Goal: Transaction & Acquisition: Book appointment/travel/reservation

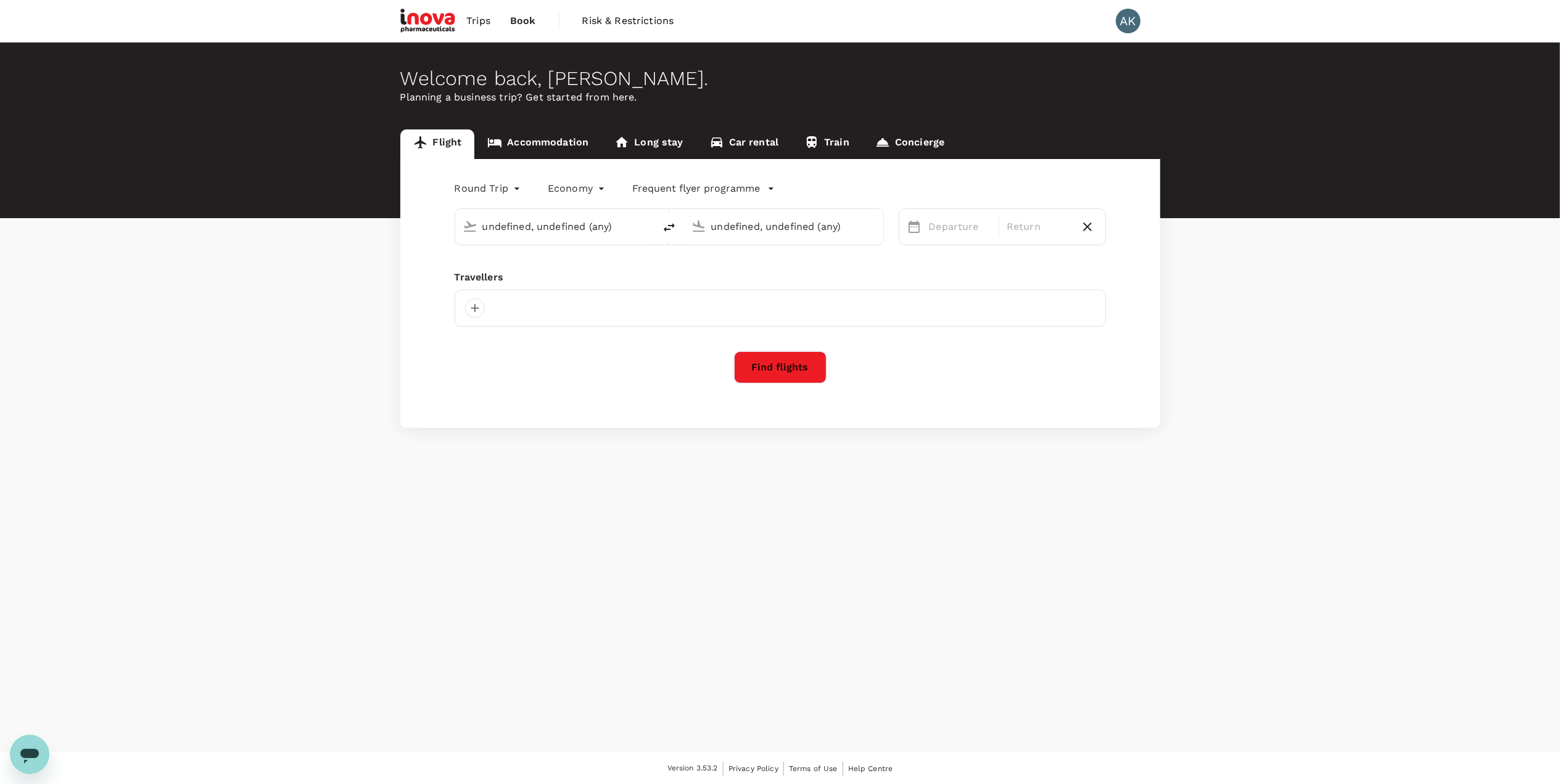
type input "[GEOGRAPHIC_DATA] (DUB)"
type input "Zurich (ZRH)"
type input "oneway"
type input "[GEOGRAPHIC_DATA], [GEOGRAPHIC_DATA] (any)"
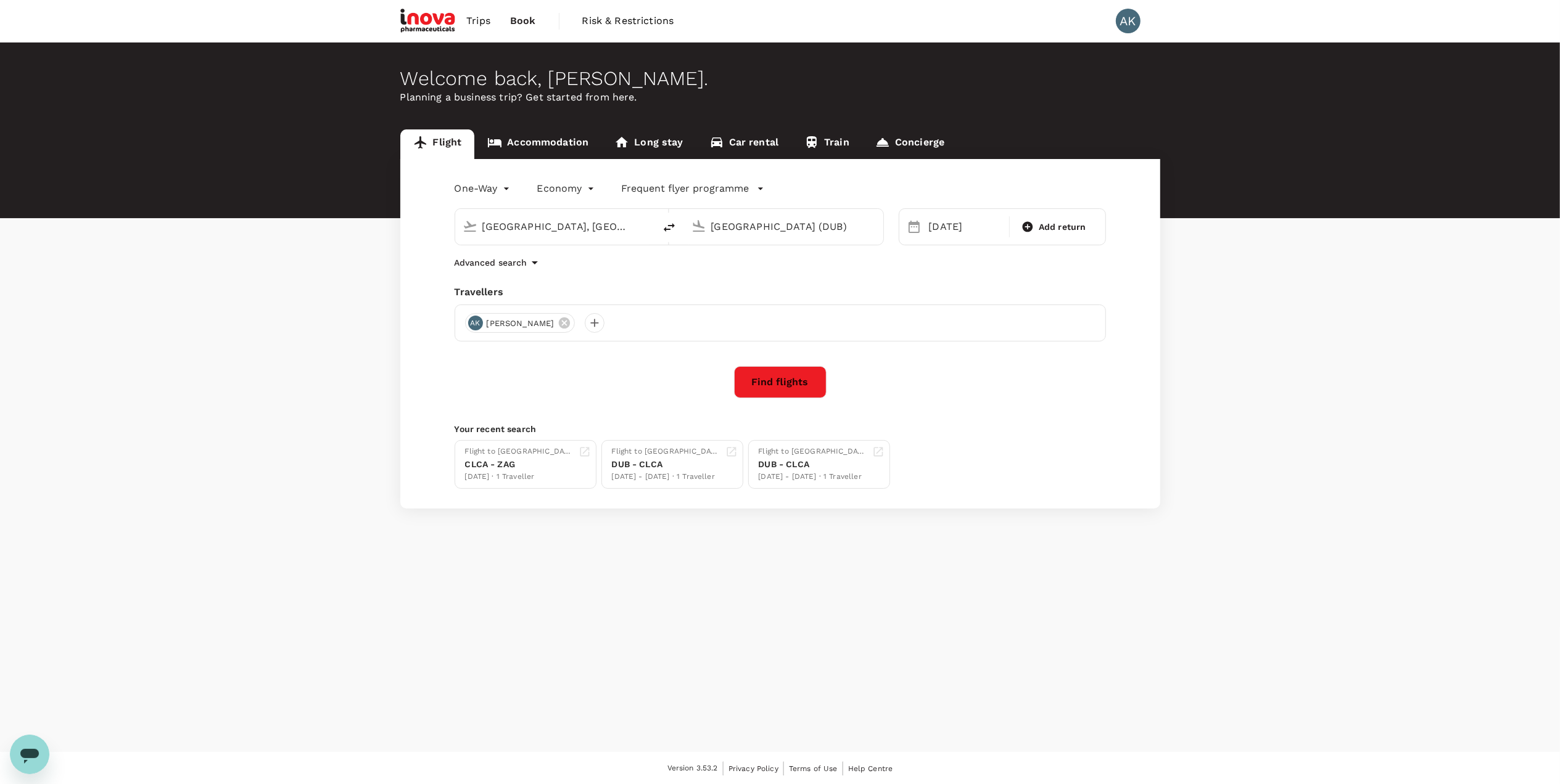
click at [790, 225] on input "[GEOGRAPHIC_DATA] (DUB)" at bounding box center [784, 227] width 146 height 19
click at [733, 276] on p "[GEOGRAPHIC_DATA]" at bounding box center [802, 274] width 217 height 13
type input "[GEOGRAPHIC_DATA] (ZAG)"
click at [1042, 358] on div "20" at bounding box center [1040, 358] width 24 height 24
click at [776, 385] on button "Find flights" at bounding box center [780, 382] width 93 height 32
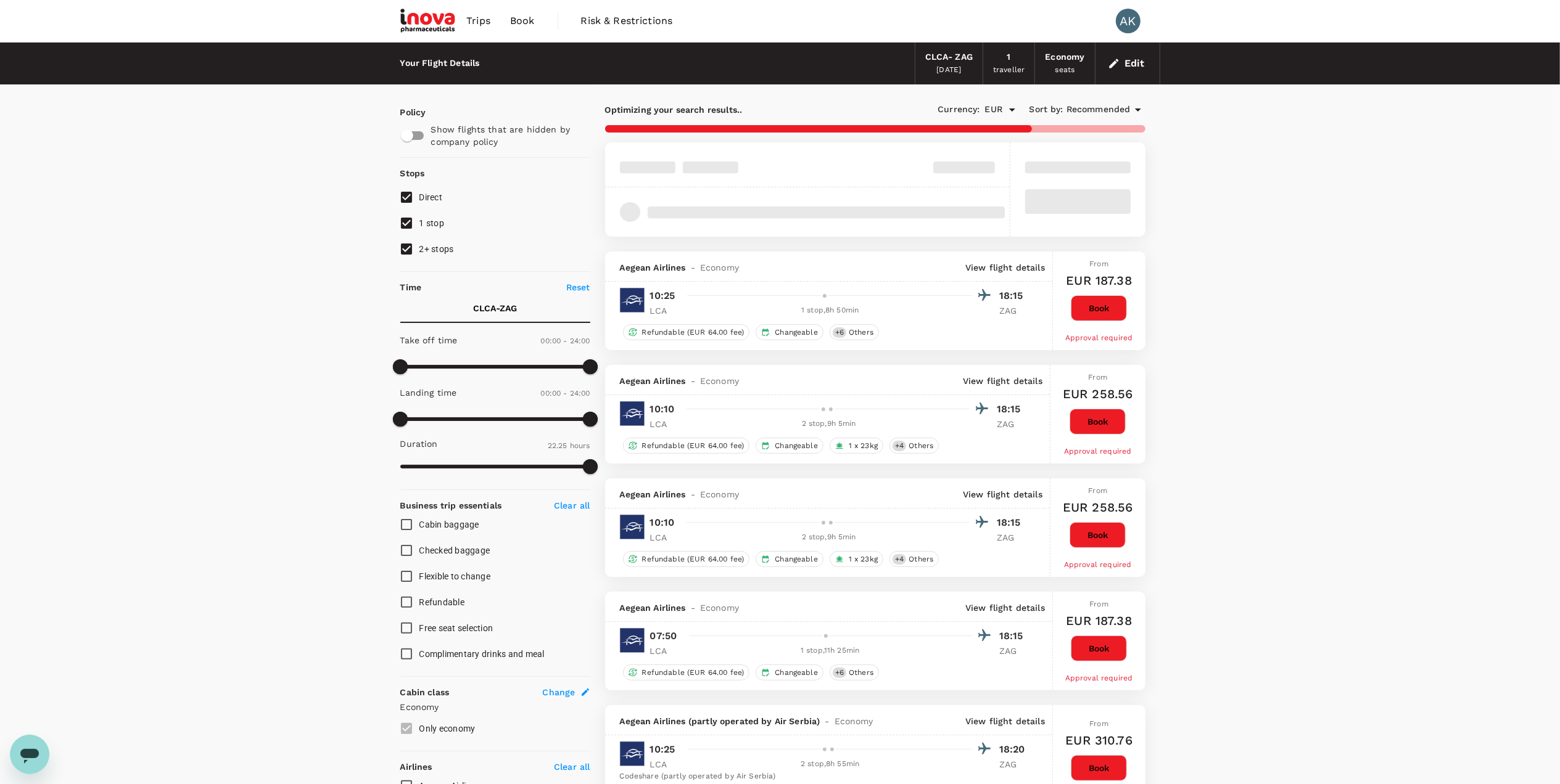
type input "EUR"
type input "1440"
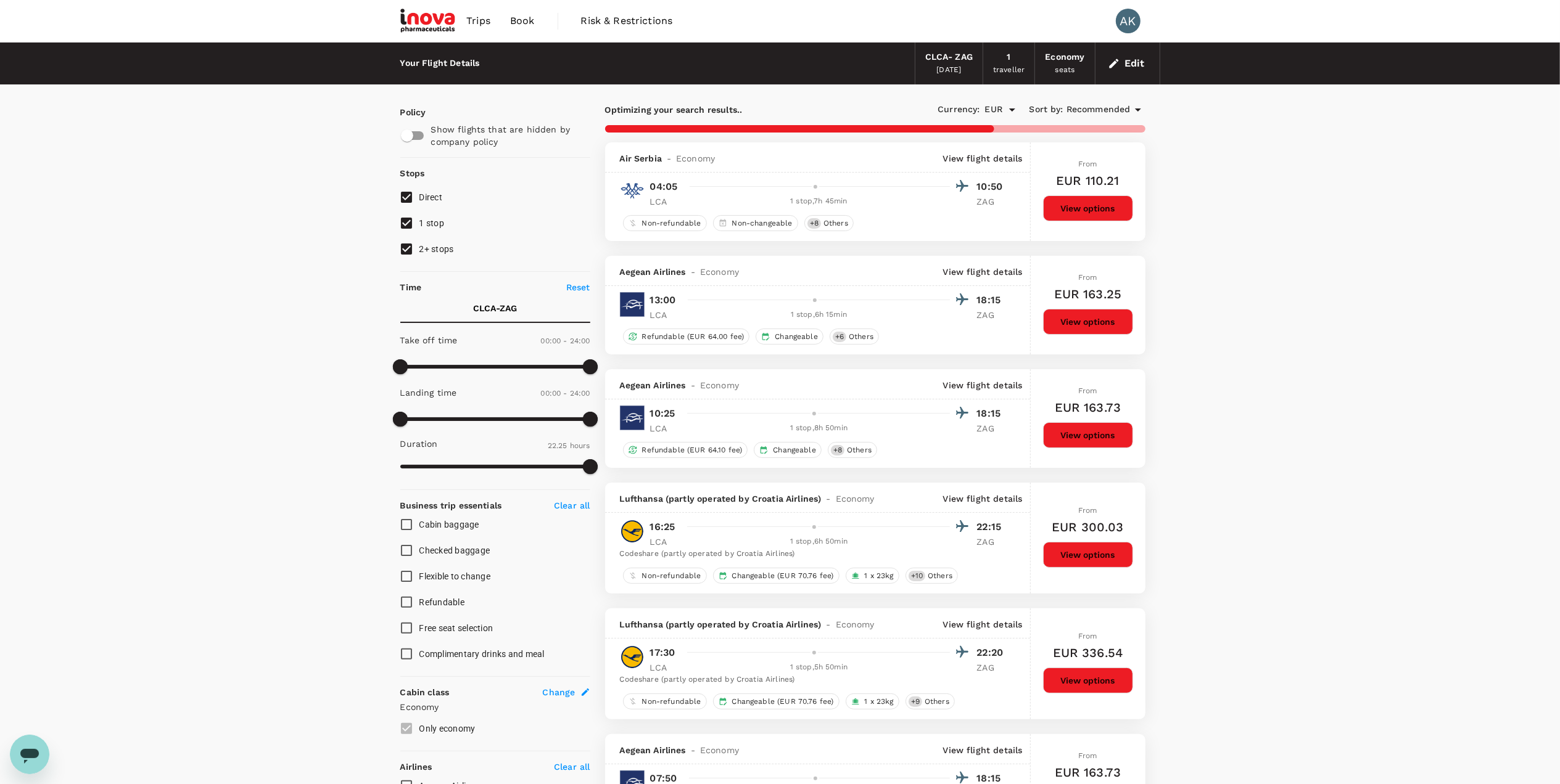
type input "1615"
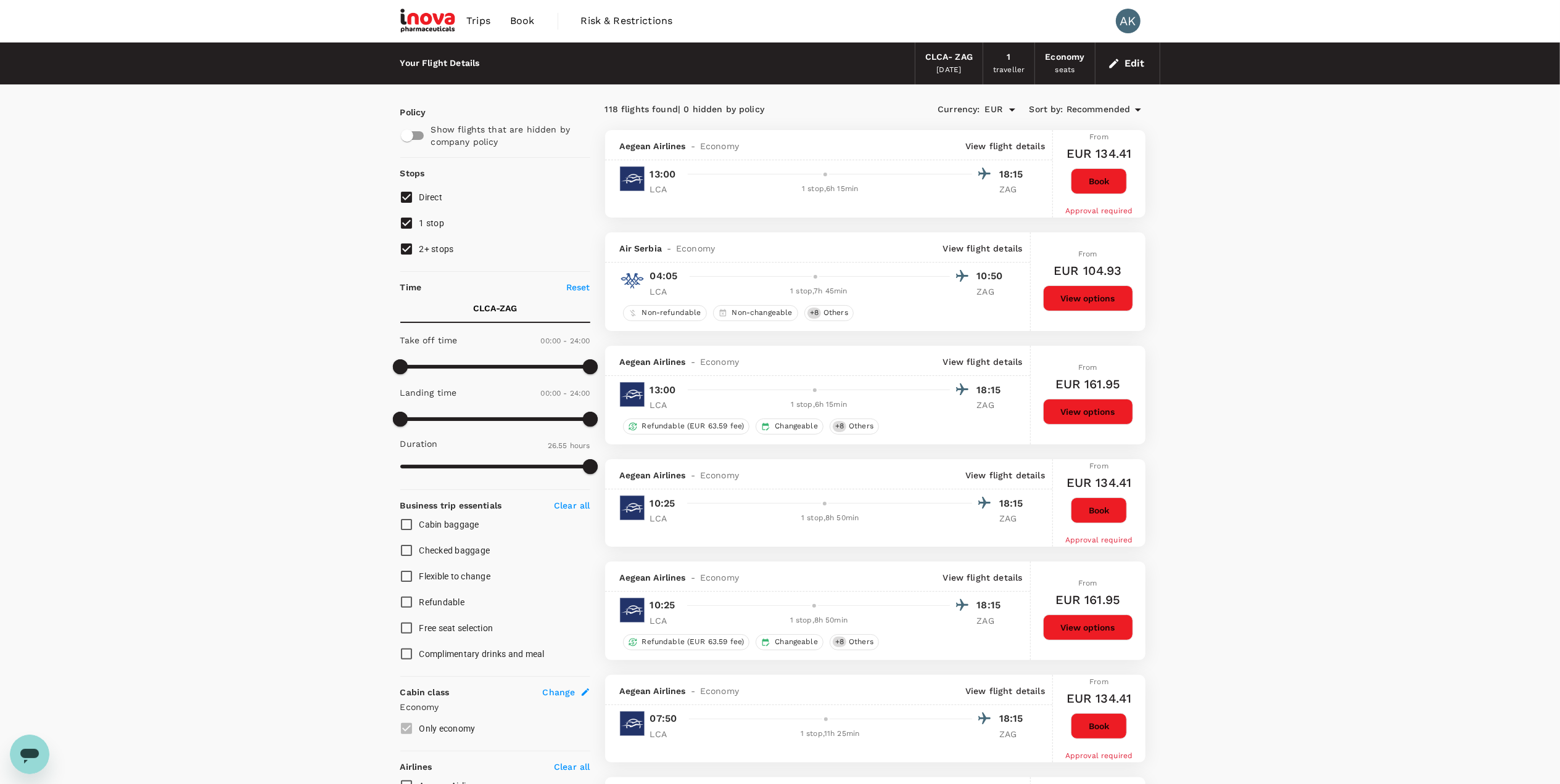
click at [1127, 60] on button "Edit" at bounding box center [1127, 63] width 45 height 20
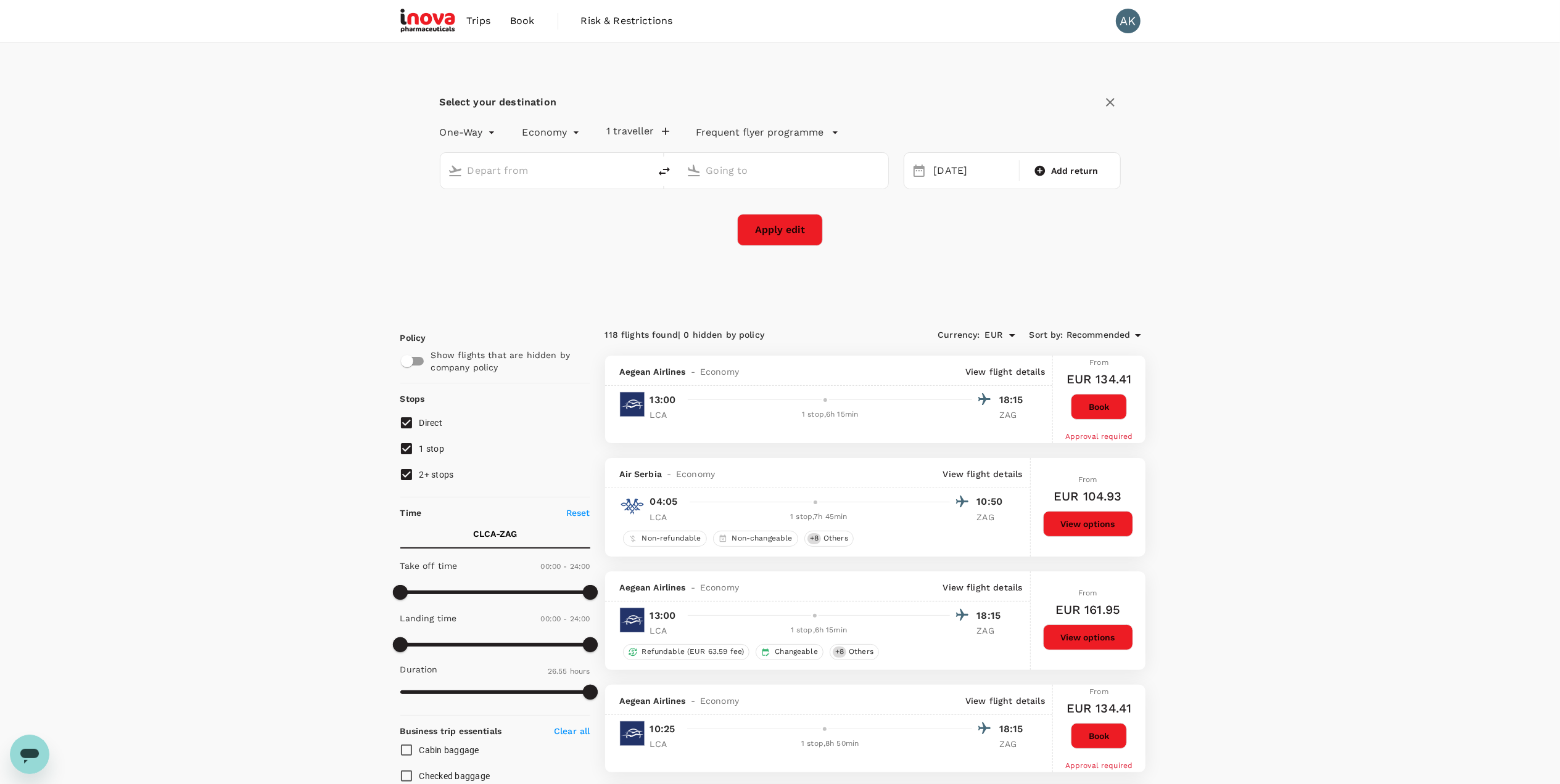
type input "[GEOGRAPHIC_DATA], [GEOGRAPHIC_DATA] (any)"
drag, startPoint x: 820, startPoint y: 169, endPoint x: 676, endPoint y: 169, distance: 144.0
click at [676, 169] on div "[GEOGRAPHIC_DATA], [GEOGRAPHIC_DATA] (any) [GEOGRAPHIC_DATA] (ZAG)" at bounding box center [663, 171] width 449 height 37
click at [783, 170] on input "[GEOGRAPHIC_DATA] (ZAG)" at bounding box center [784, 171] width 156 height 19
click at [709, 217] on p "[GEOGRAPHIC_DATA]" at bounding box center [802, 219] width 216 height 13
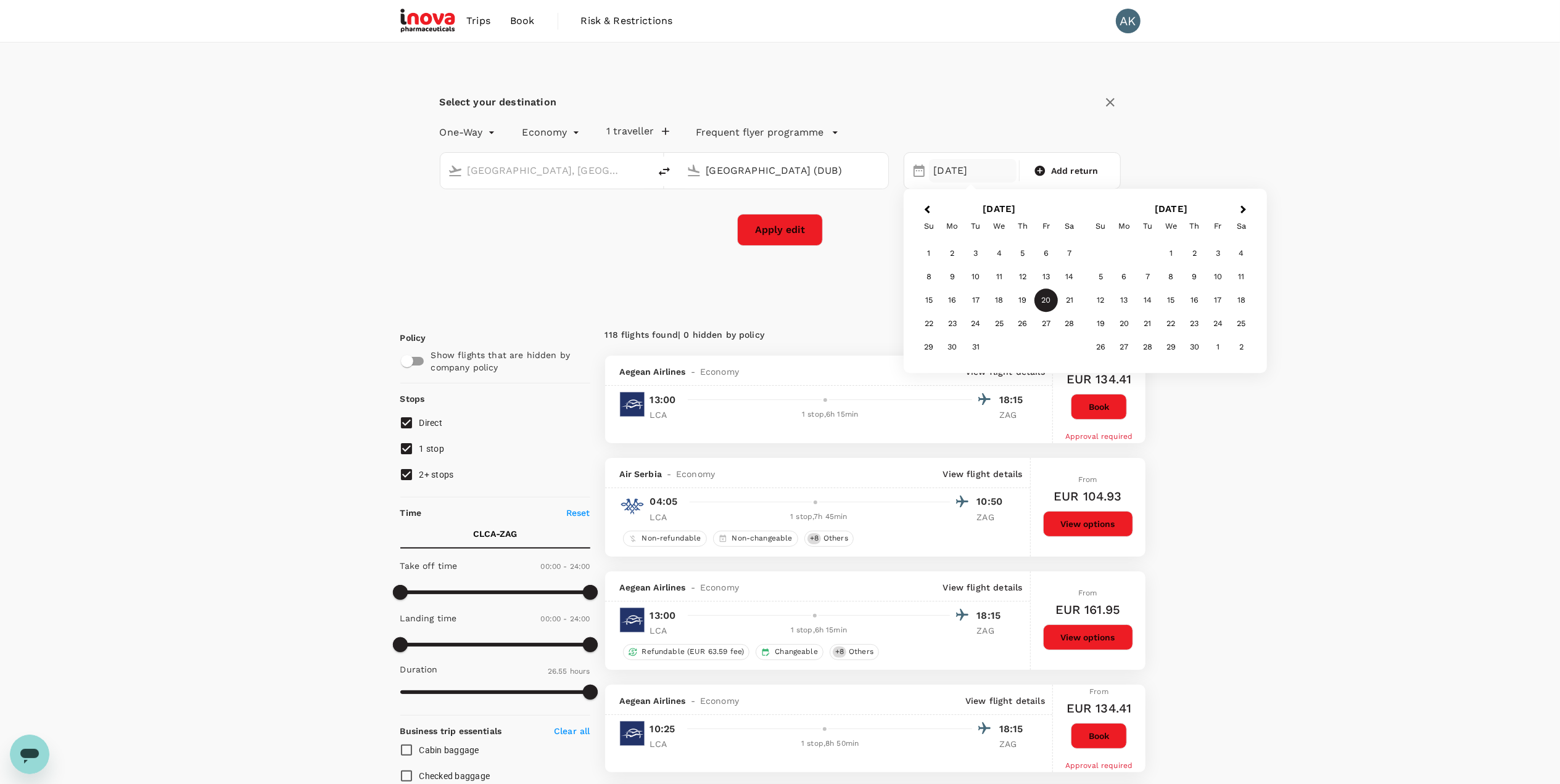
type input "[GEOGRAPHIC_DATA] (DUB)"
click at [1046, 294] on div "20" at bounding box center [1046, 301] width 24 height 24
click at [777, 230] on button "Apply edit" at bounding box center [780, 229] width 86 height 32
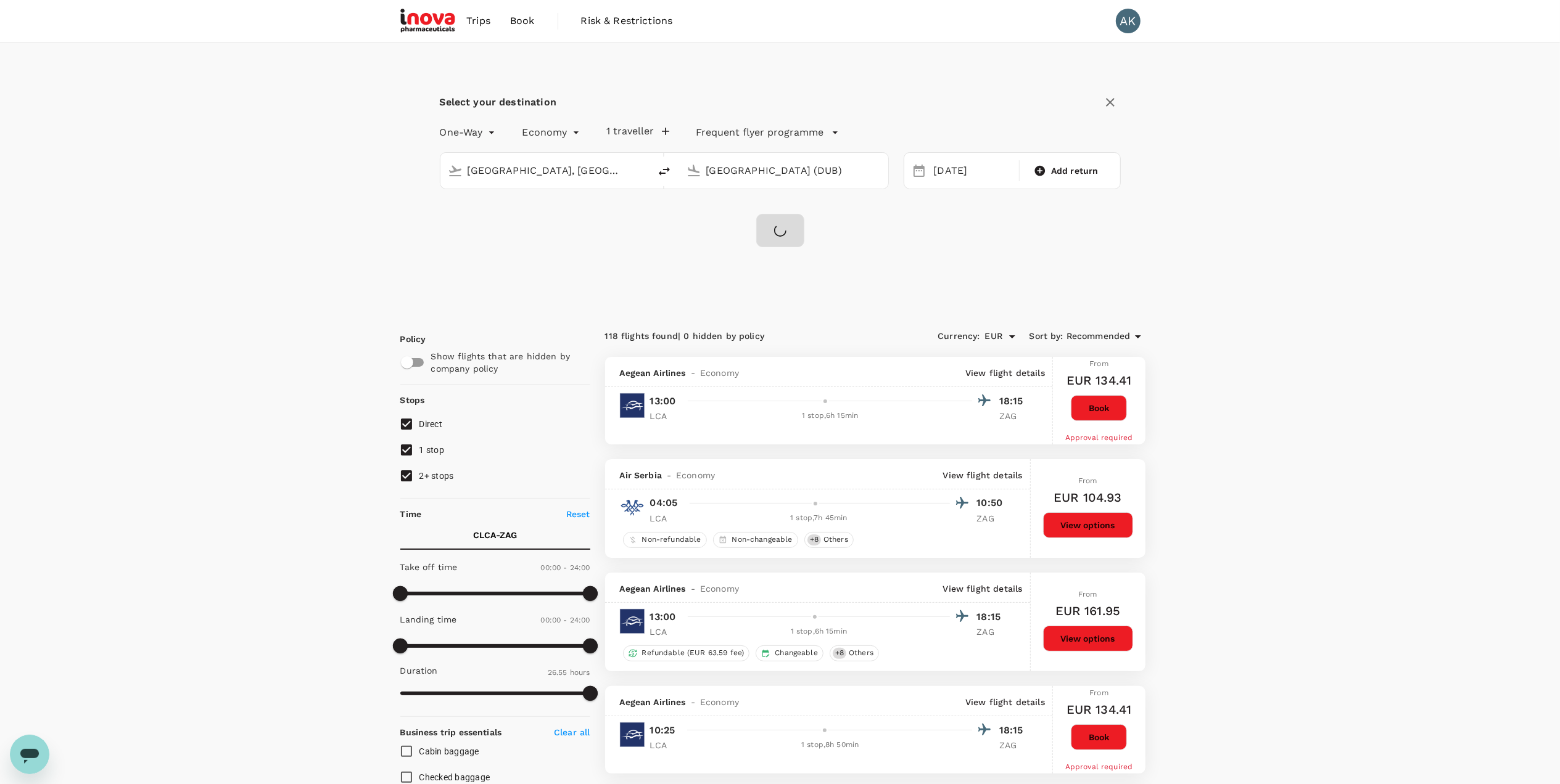
checkbox input "false"
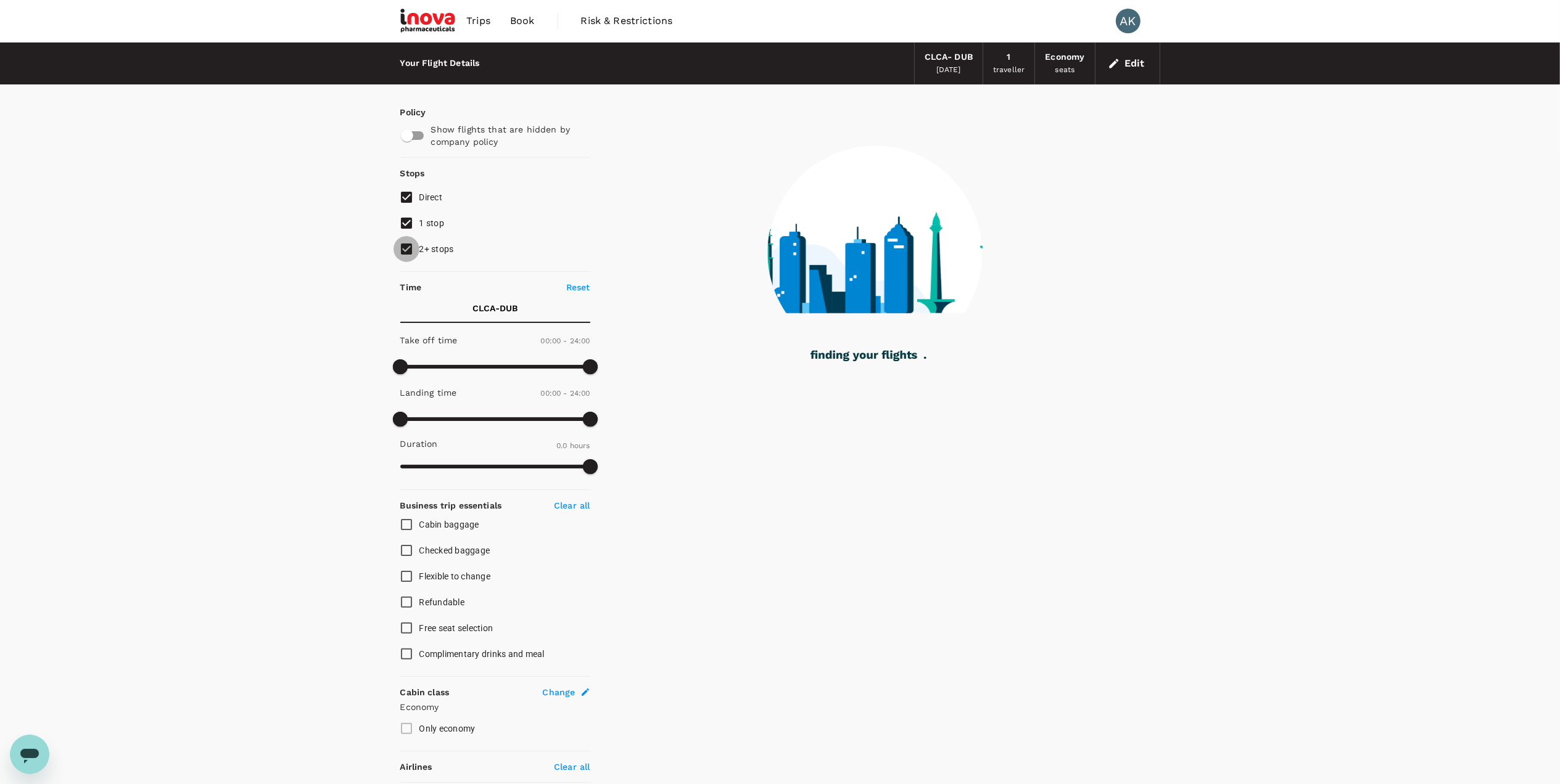
click at [407, 248] on input "2+ stops" at bounding box center [406, 248] width 26 height 26
checkbox input "false"
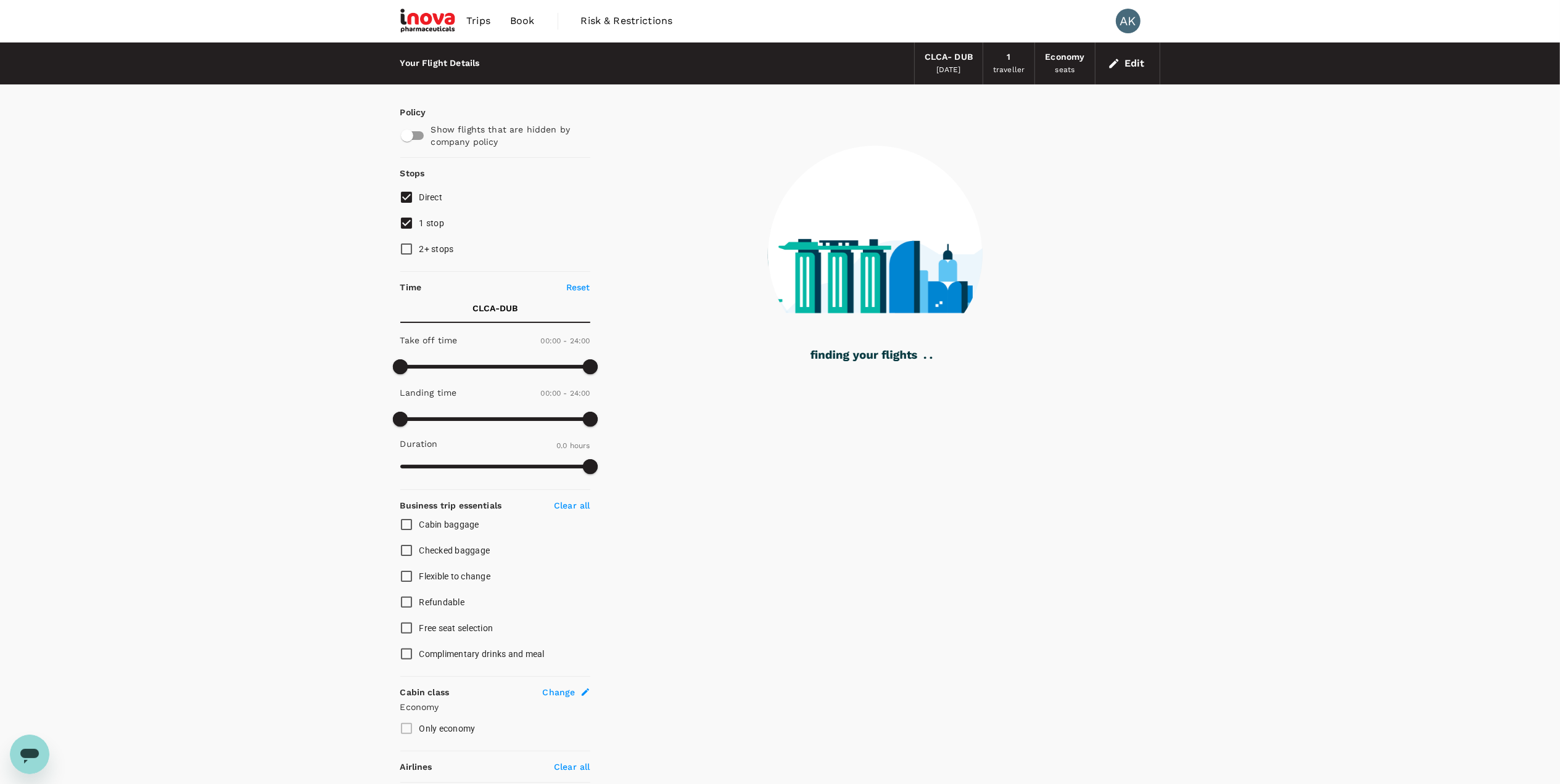
type input "1476"
checkbox input "true"
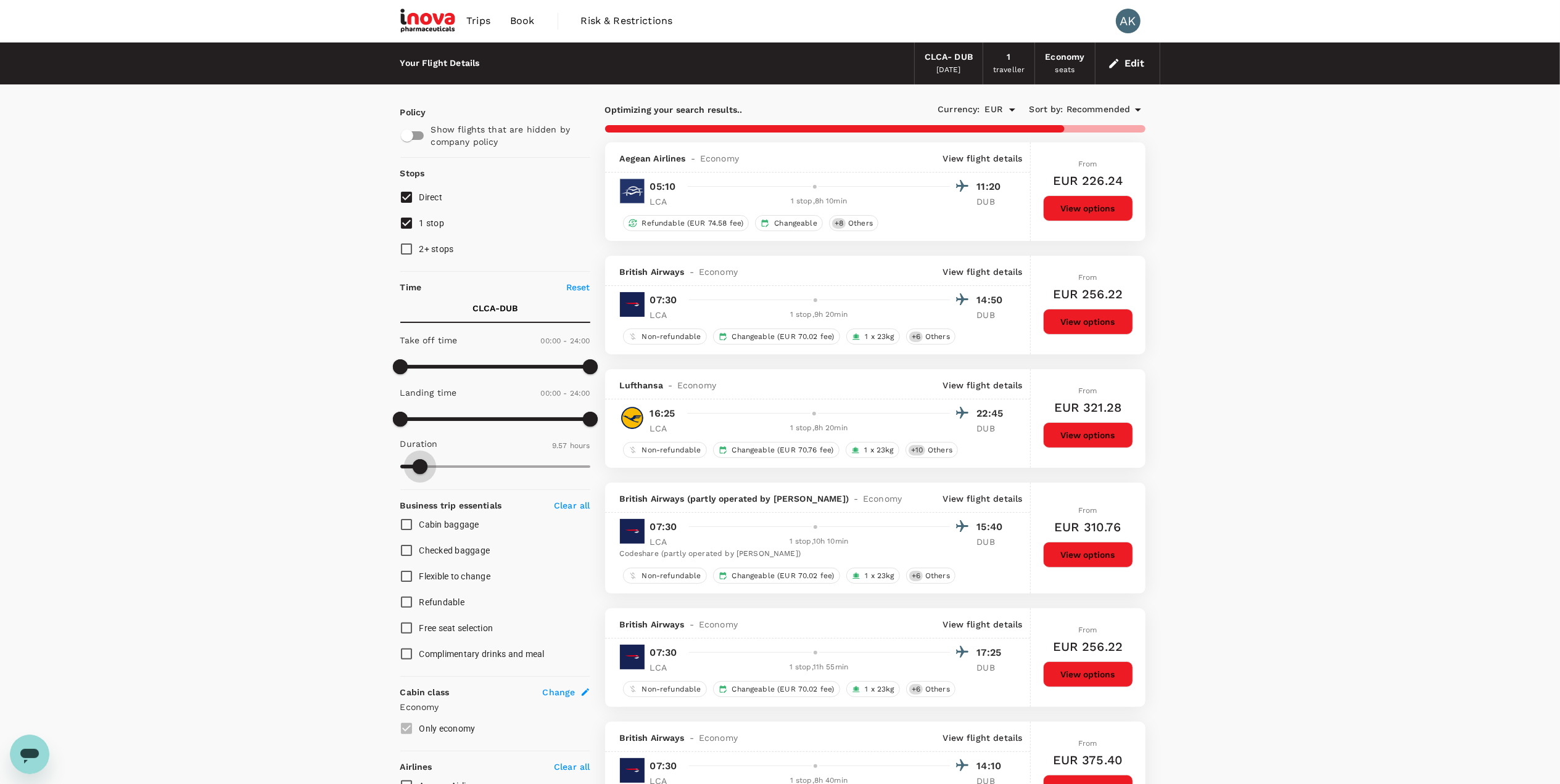
type input "593"
drag, startPoint x: 583, startPoint y: 464, endPoint x: 419, endPoint y: 486, distance: 165.5
click at [419, 486] on div "Policy Show flights that are hidden by company policy Stops Direct 1 stop 2+ st…" at bounding box center [495, 652] width 190 height 1092
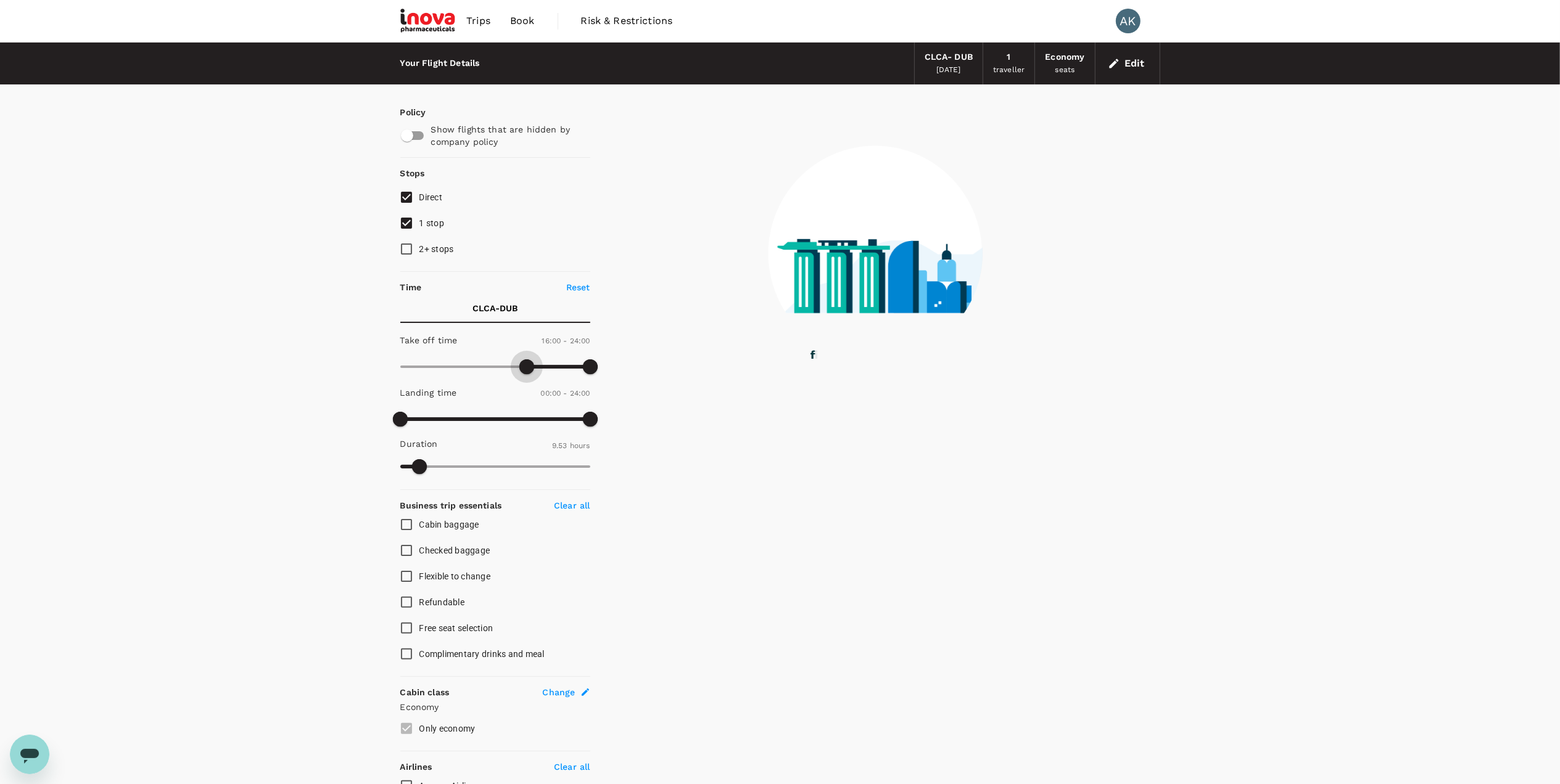
drag, startPoint x: 401, startPoint y: 363, endPoint x: 529, endPoint y: 380, distance: 129.1
click at [529, 374] on span at bounding box center [527, 366] width 15 height 15
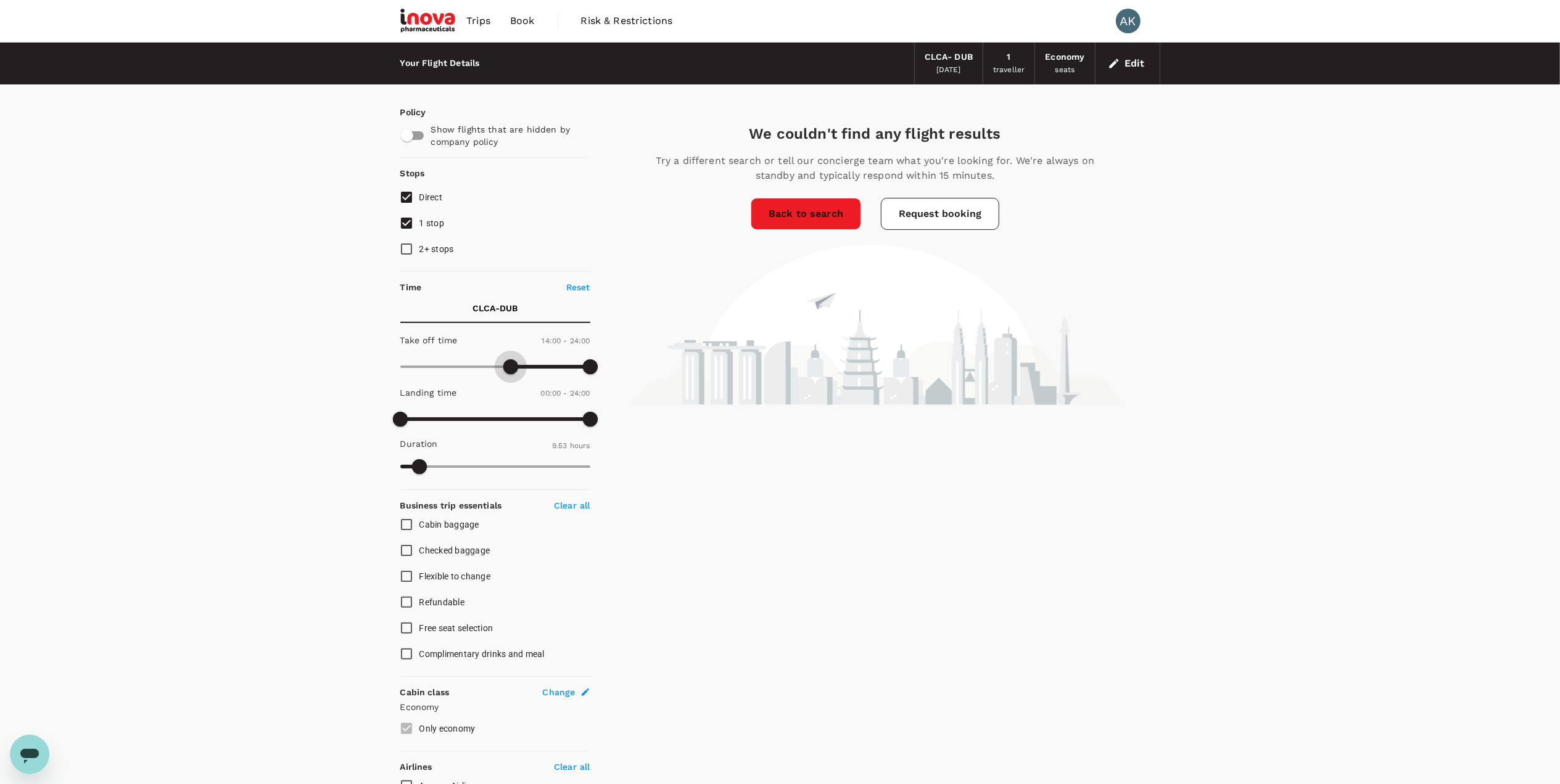
type input "810"
drag, startPoint x: 529, startPoint y: 363, endPoint x: 505, endPoint y: 368, distance: 24.5
click at [505, 368] on span at bounding box center [511, 366] width 15 height 15
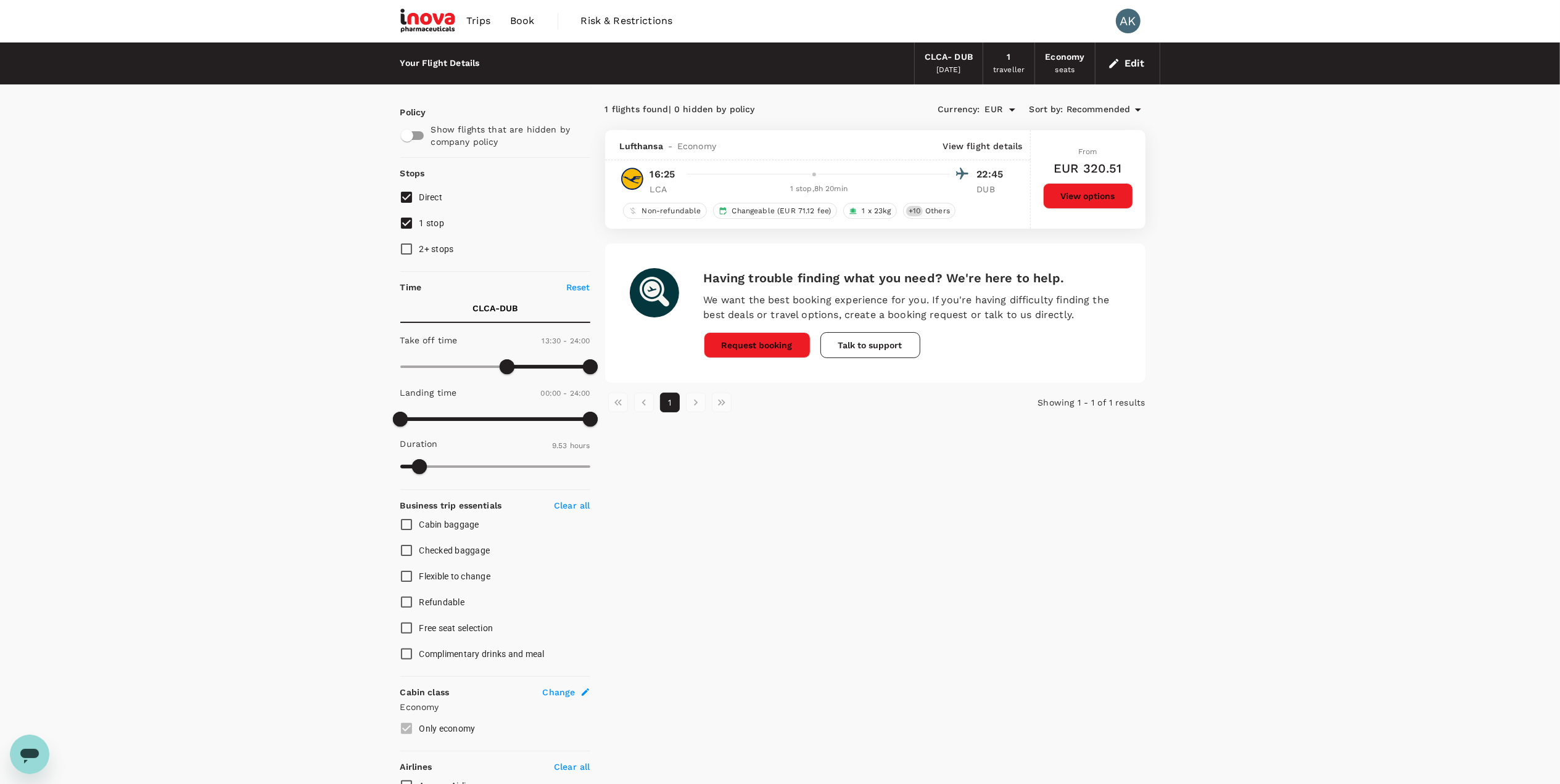
click at [197, 233] on div "Your Flight Details CLCA - DUB [DATE] 1 traveller Economy seats Edit Policy Sho…" at bounding box center [780, 668] width 1560 height 1253
